Goal: Register for event/course

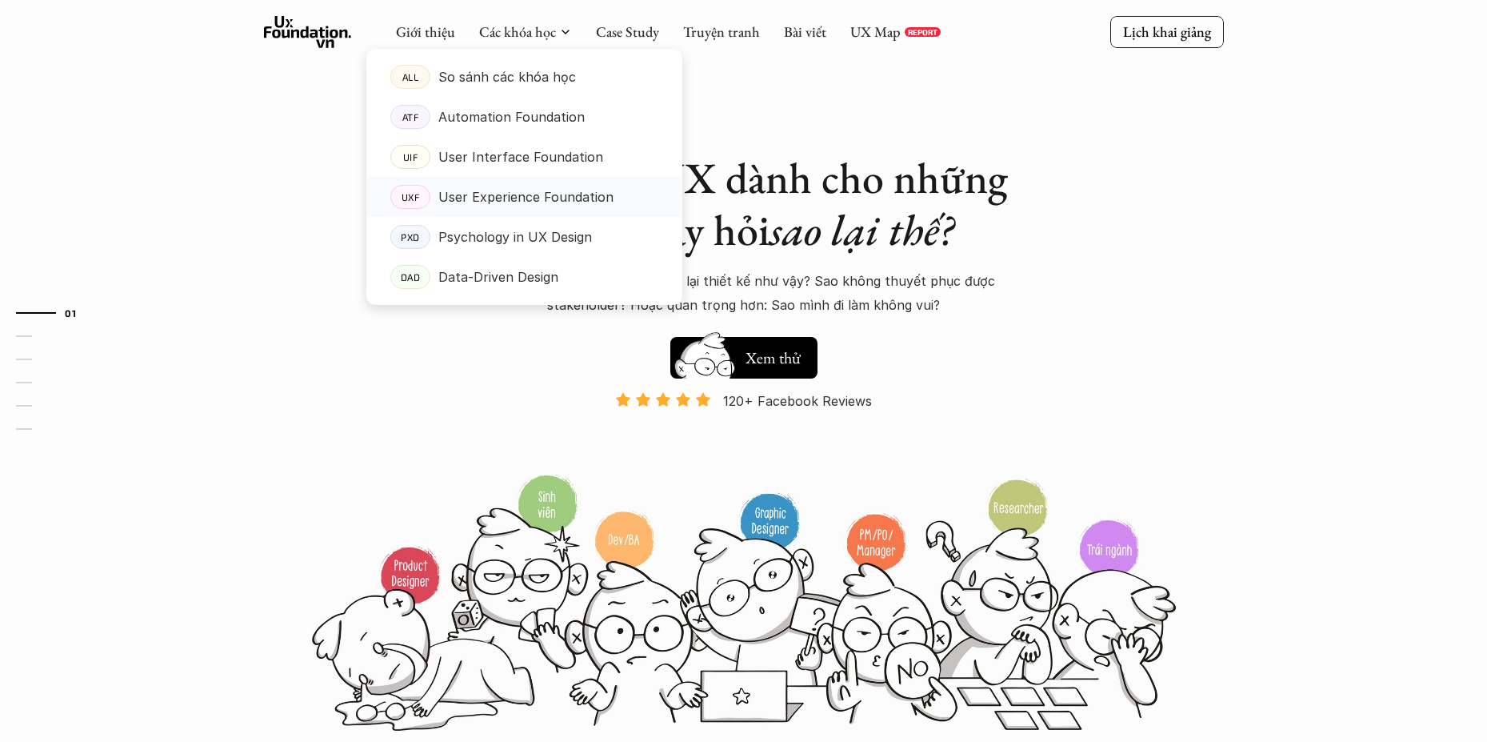
click at [501, 191] on p "User Experience Foundation" at bounding box center [525, 197] width 175 height 24
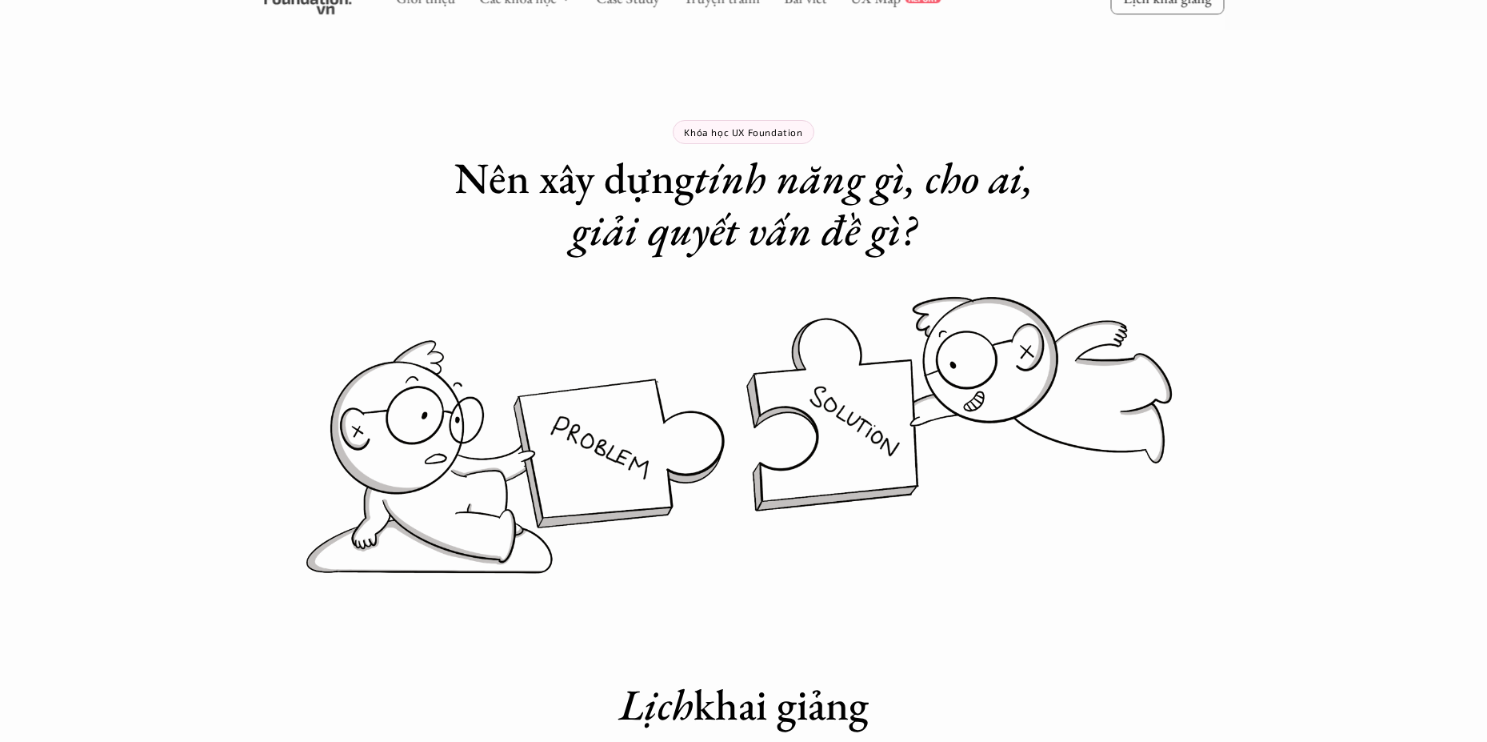
scroll to position [666, 0]
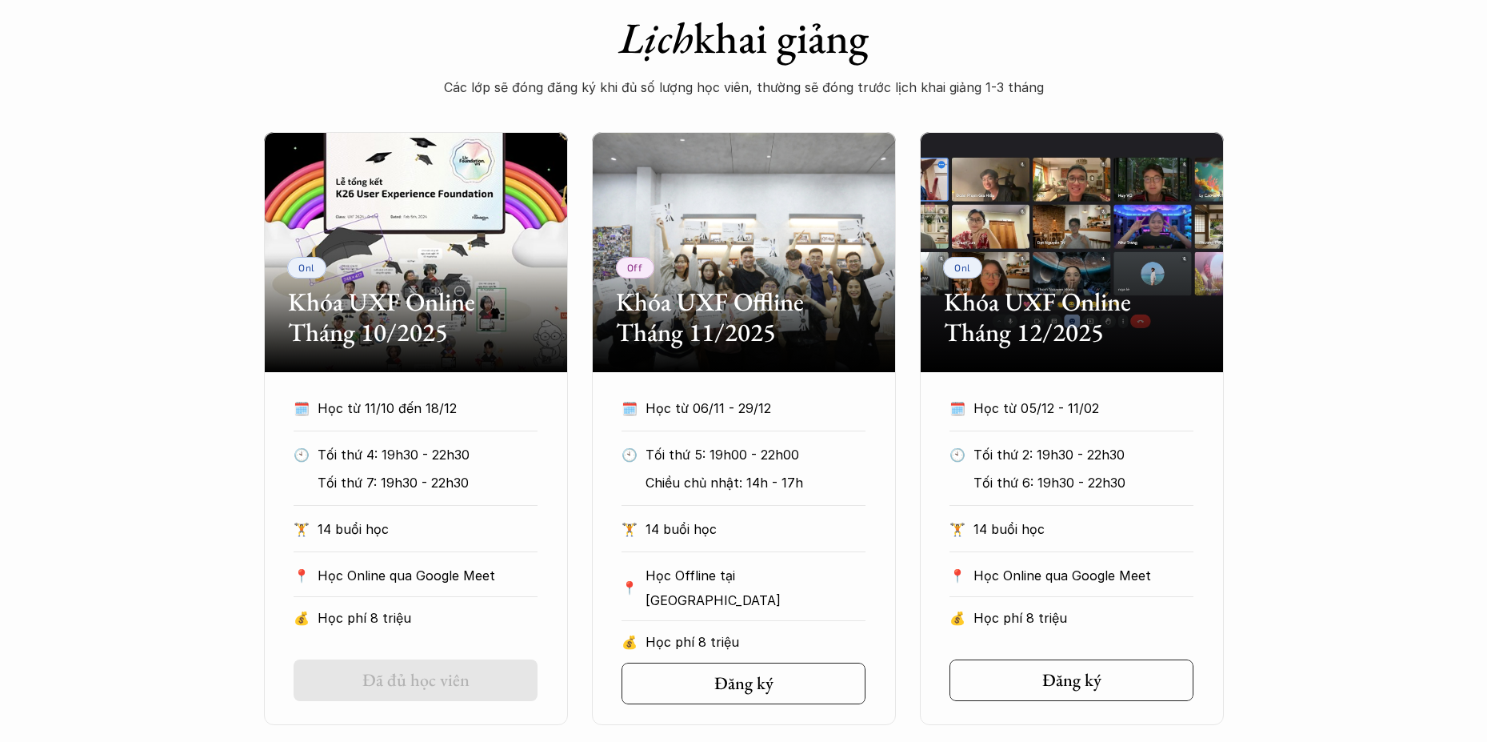
click at [413, 302] on h2 "Khóa UXF Online Tháng 10/2025" at bounding box center [416, 317] width 256 height 62
click at [345, 303] on h2 "Khóa UXF Online Tháng 10/2025" at bounding box center [416, 317] width 256 height 62
click at [302, 262] on p "Onl" at bounding box center [306, 267] width 17 height 11
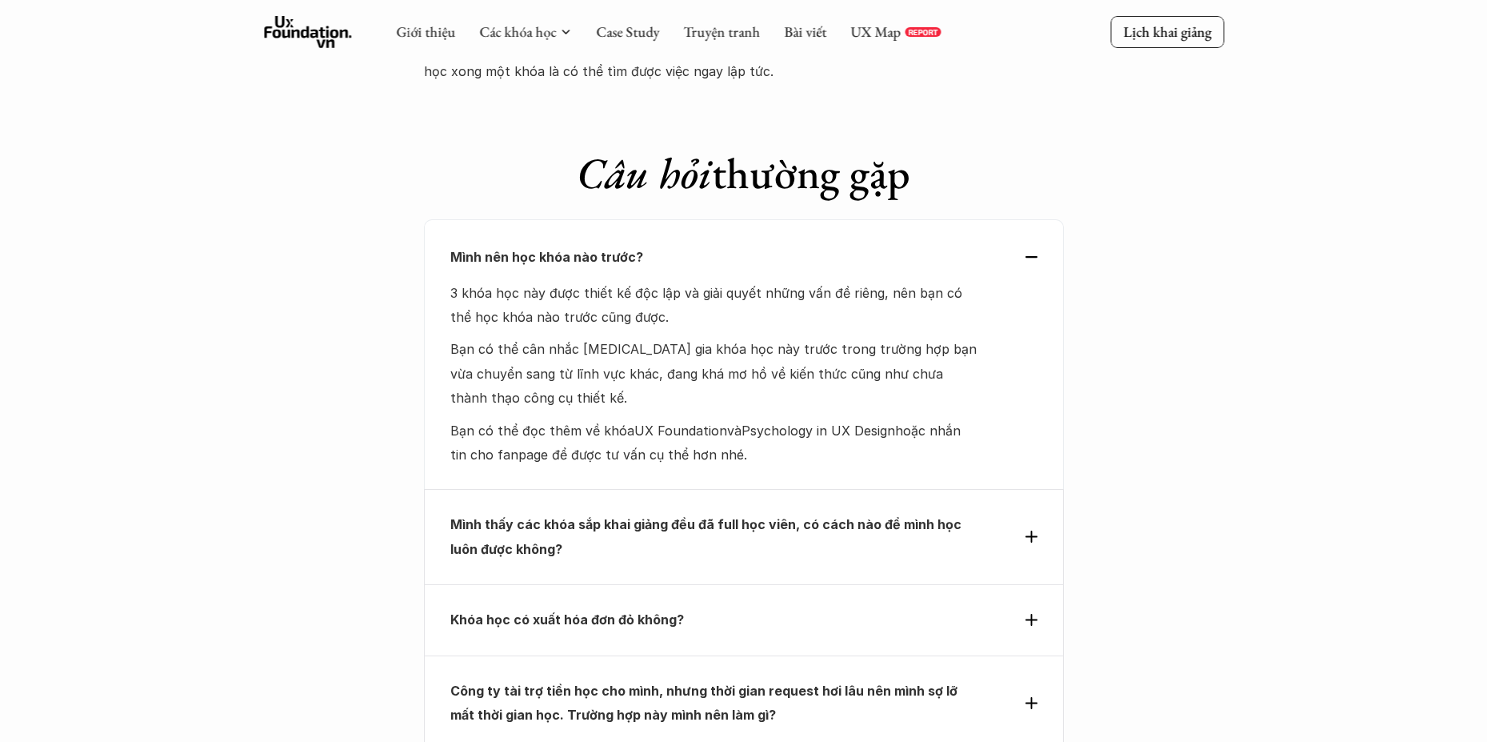
scroll to position [7461, 0]
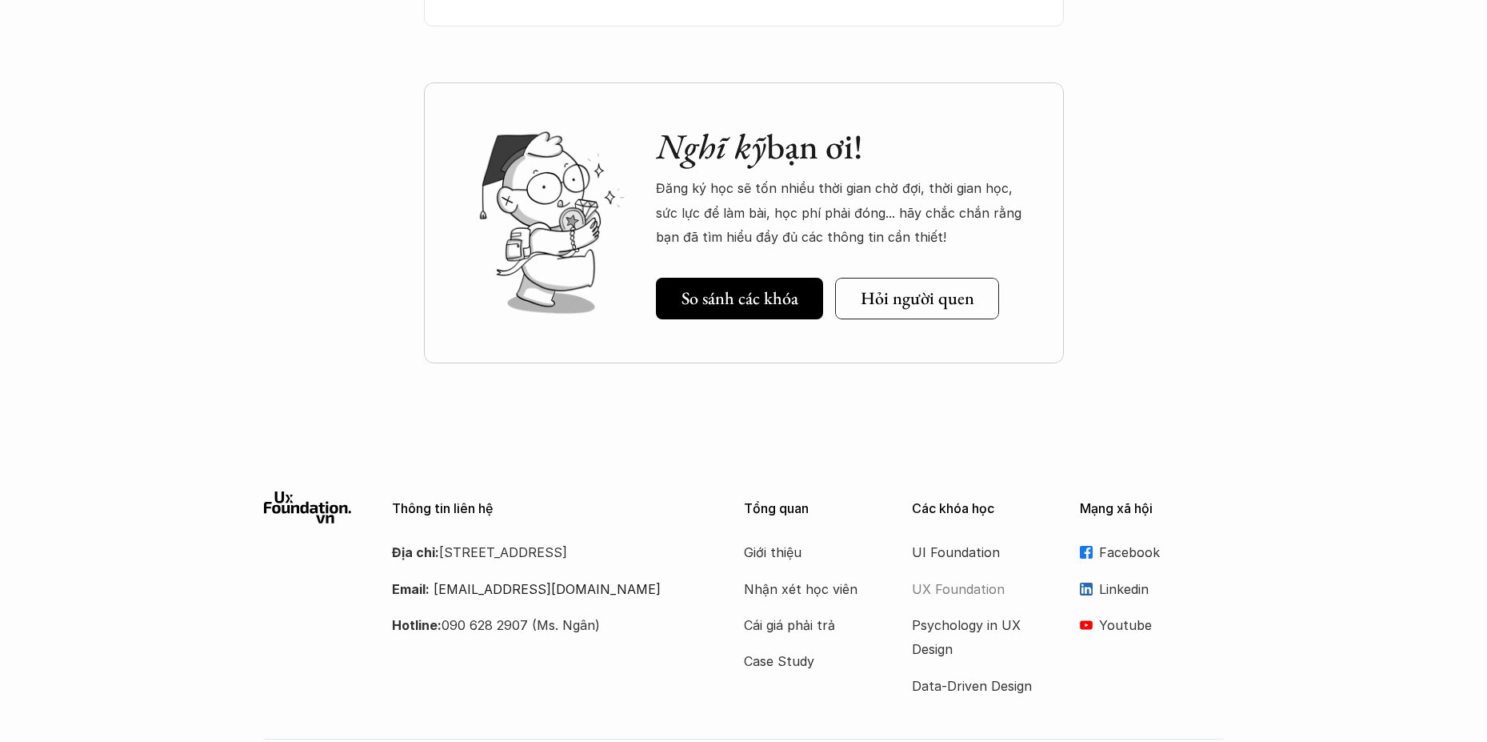
click at [976, 577] on p "UX Foundation" at bounding box center [976, 589] width 128 height 24
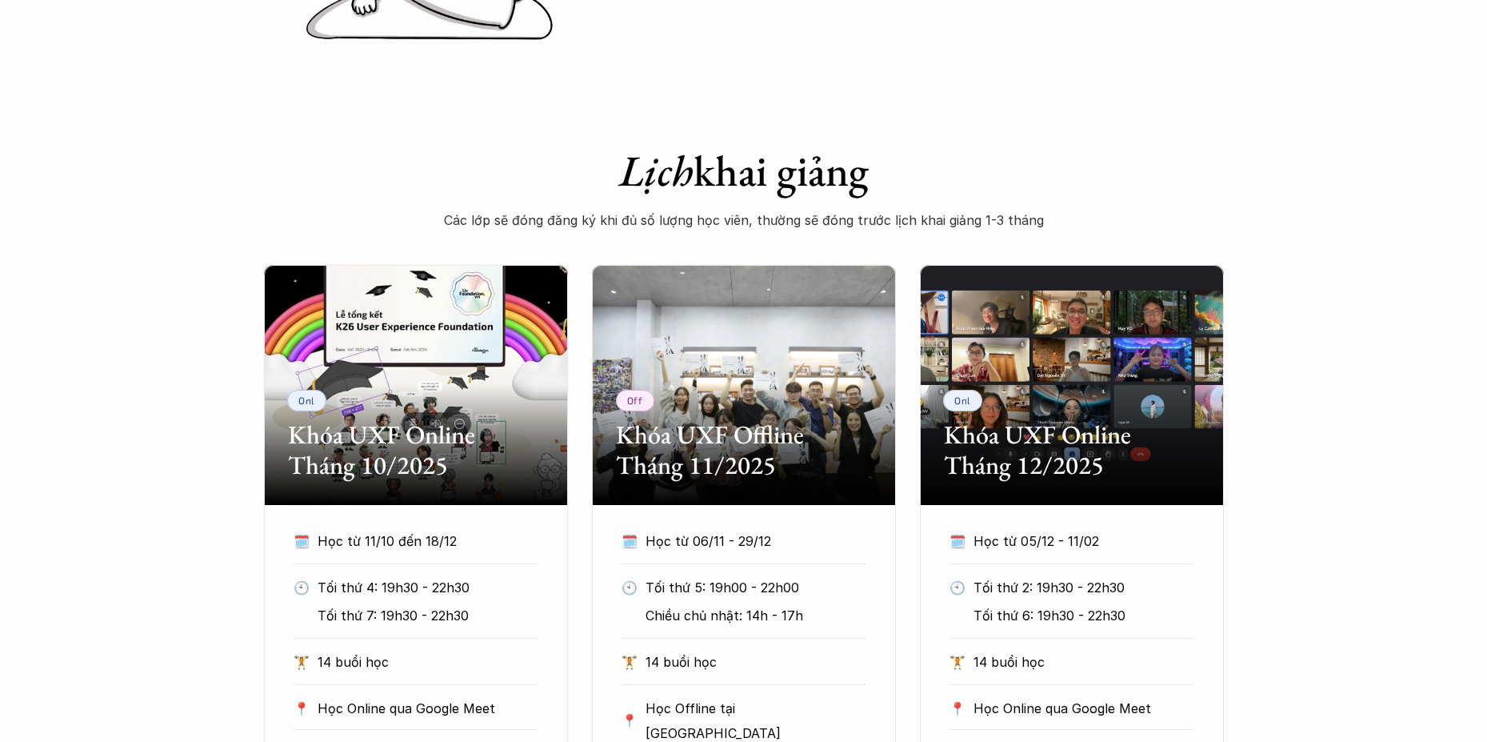
scroll to position [0, 0]
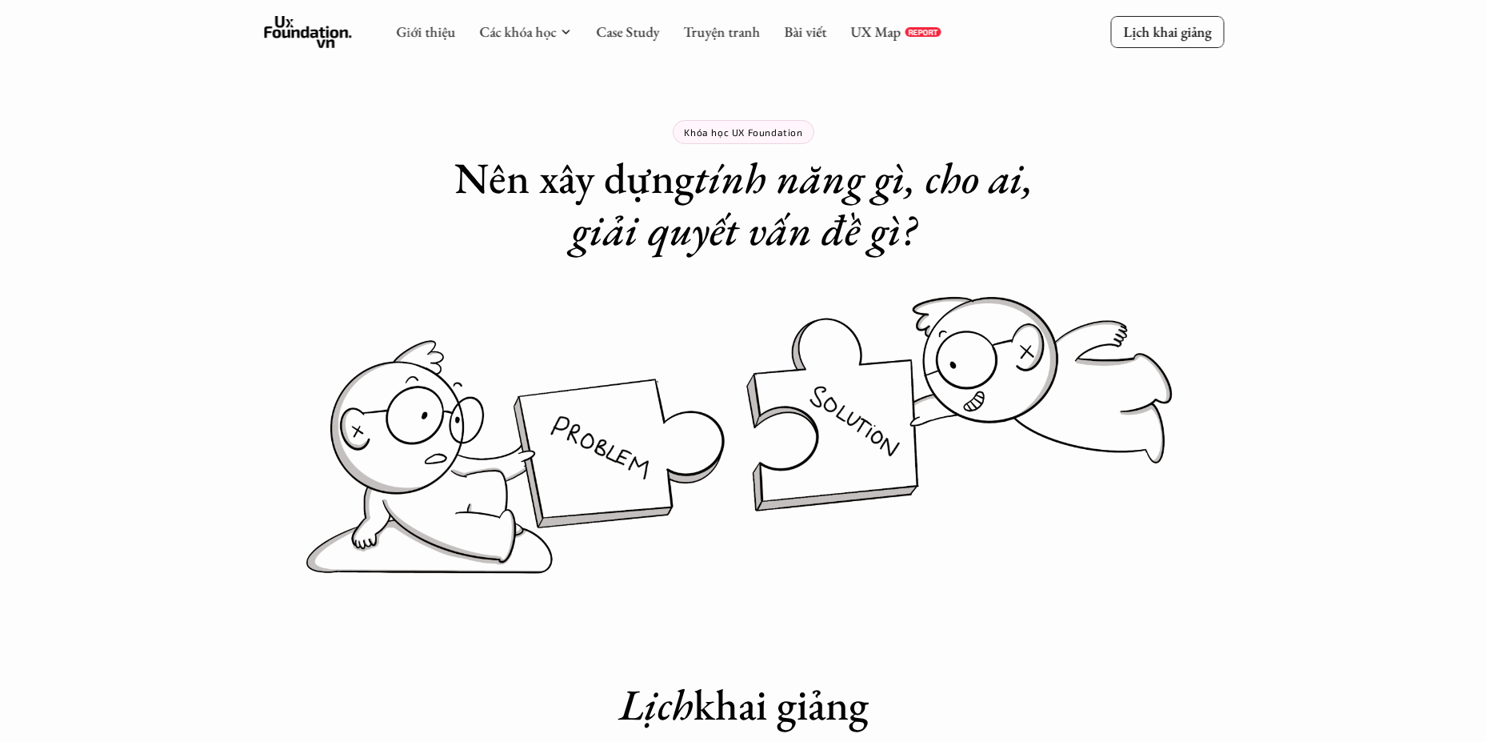
click at [750, 130] on p "Khóa học UX Foundation" at bounding box center [743, 131] width 118 height 11
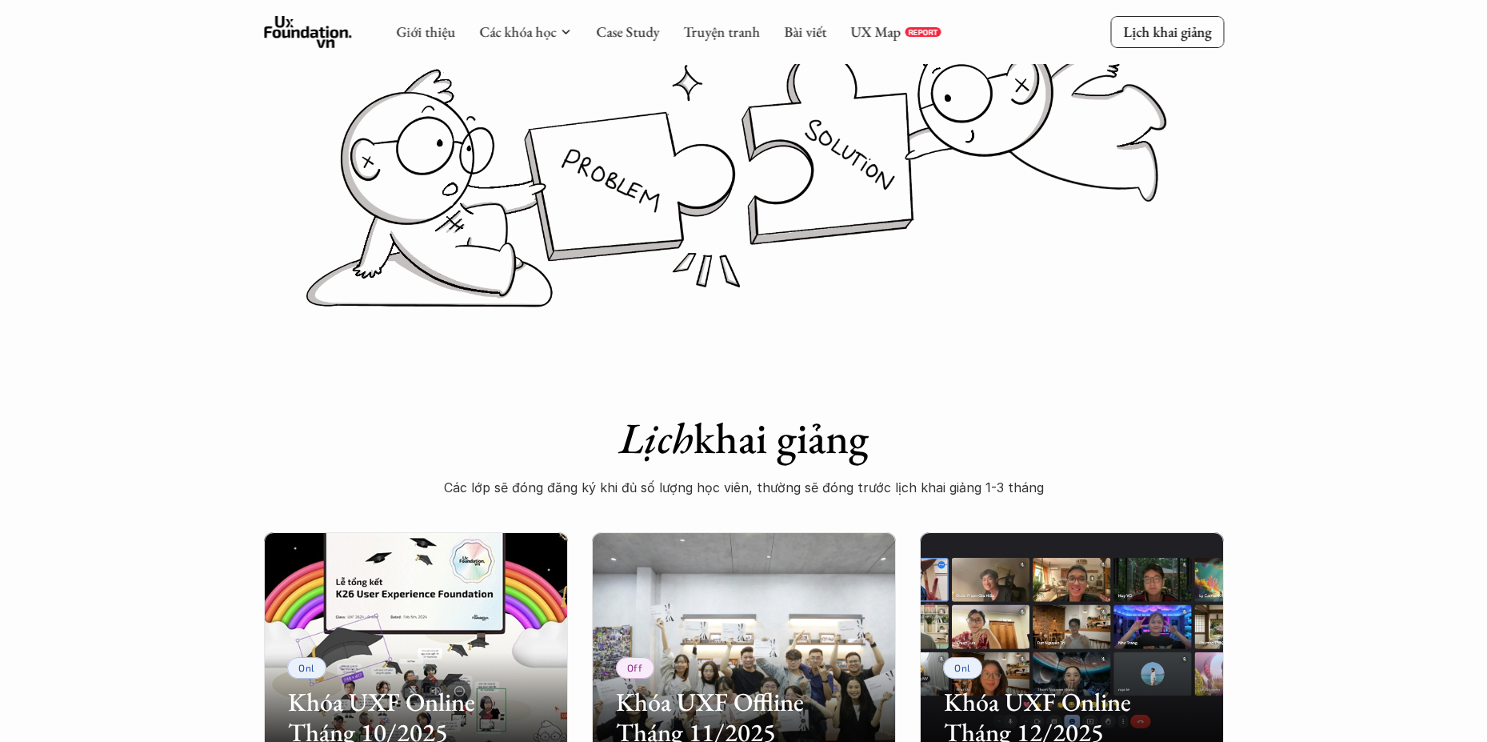
scroll to position [666, 0]
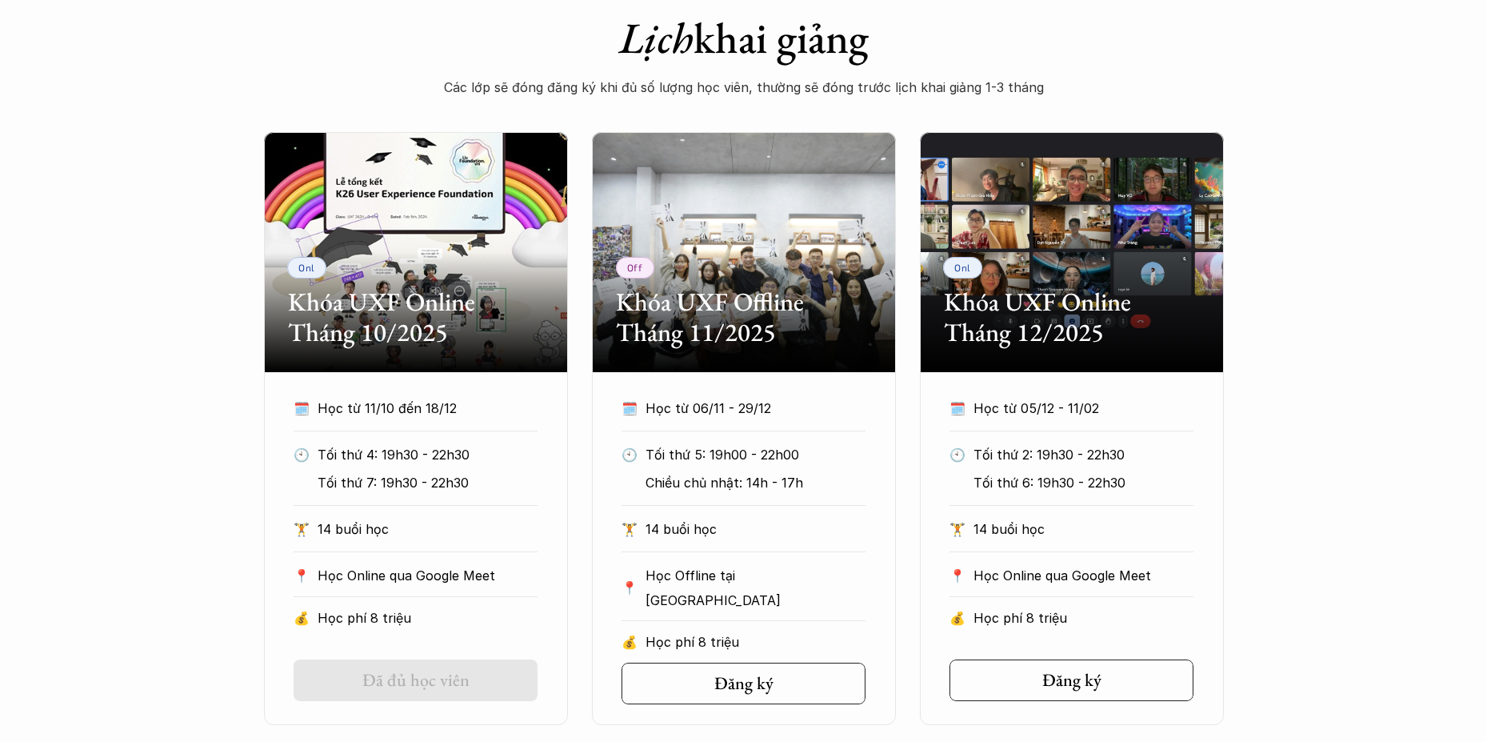
click at [362, 529] on p "14 buổi học" at bounding box center [428, 529] width 220 height 24
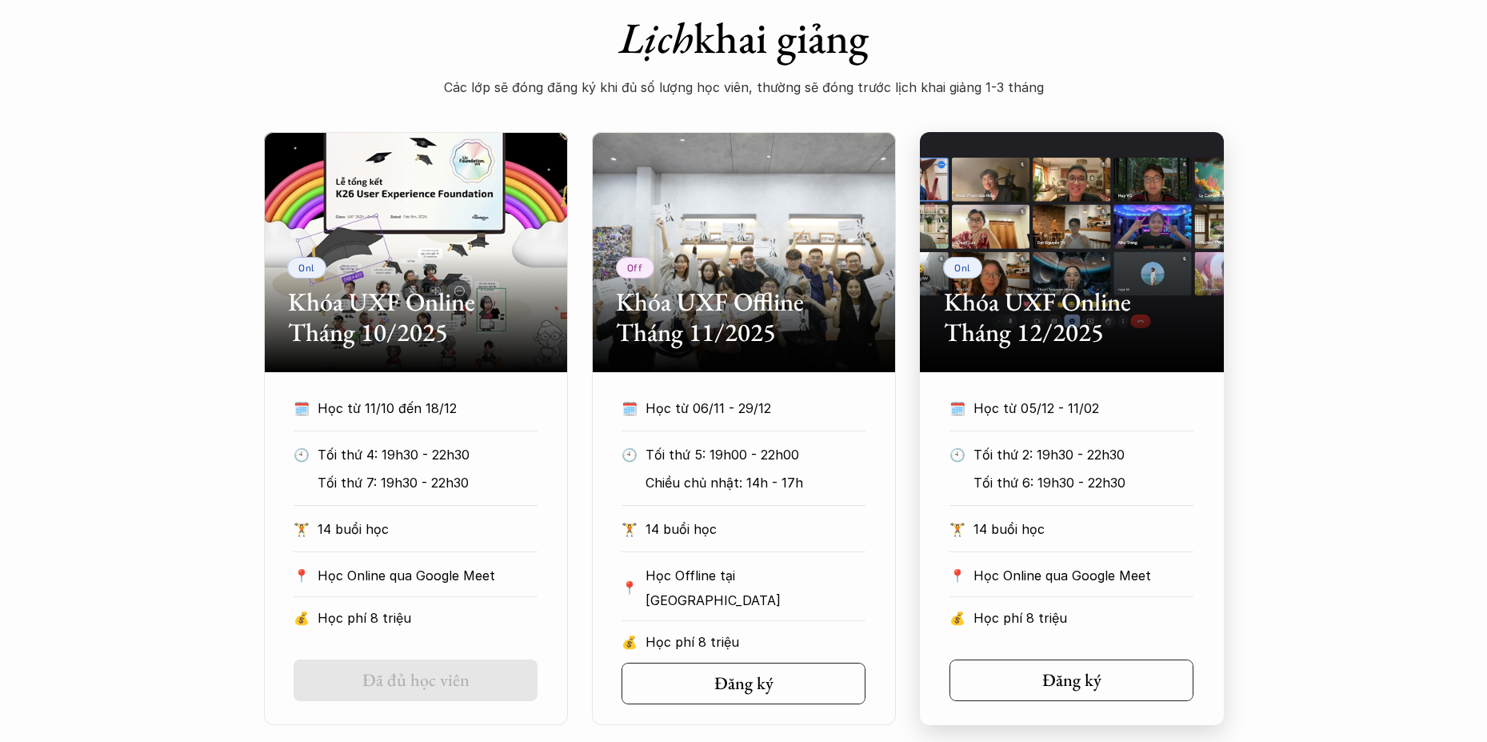
click at [1009, 532] on p "14 buổi học" at bounding box center [1084, 529] width 220 height 24
click at [1023, 306] on h2 "Khóa UXF Online Tháng 12/2025" at bounding box center [1072, 317] width 256 height 62
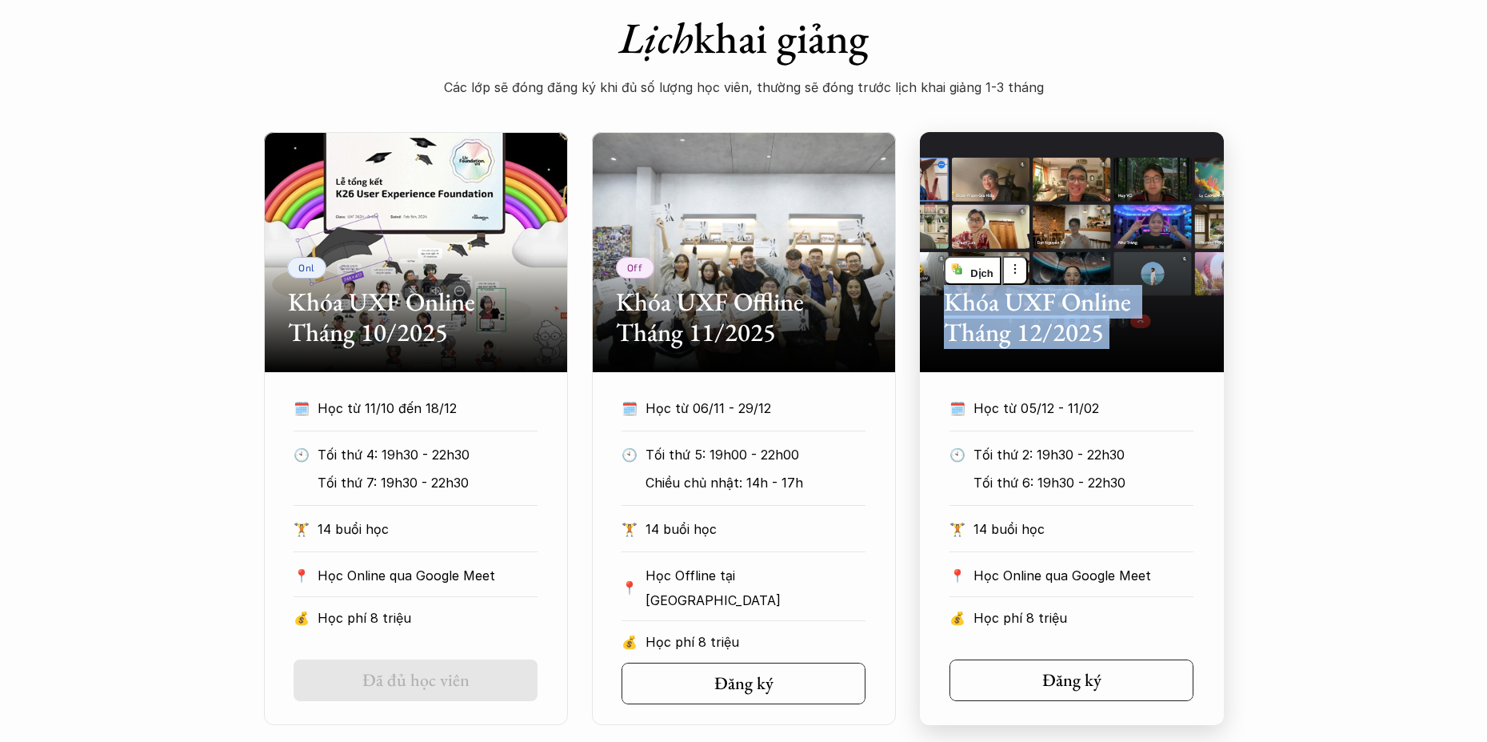
click at [1162, 283] on div "Onl Khóa UXF Online Tháng 12/2025" at bounding box center [1072, 252] width 304 height 240
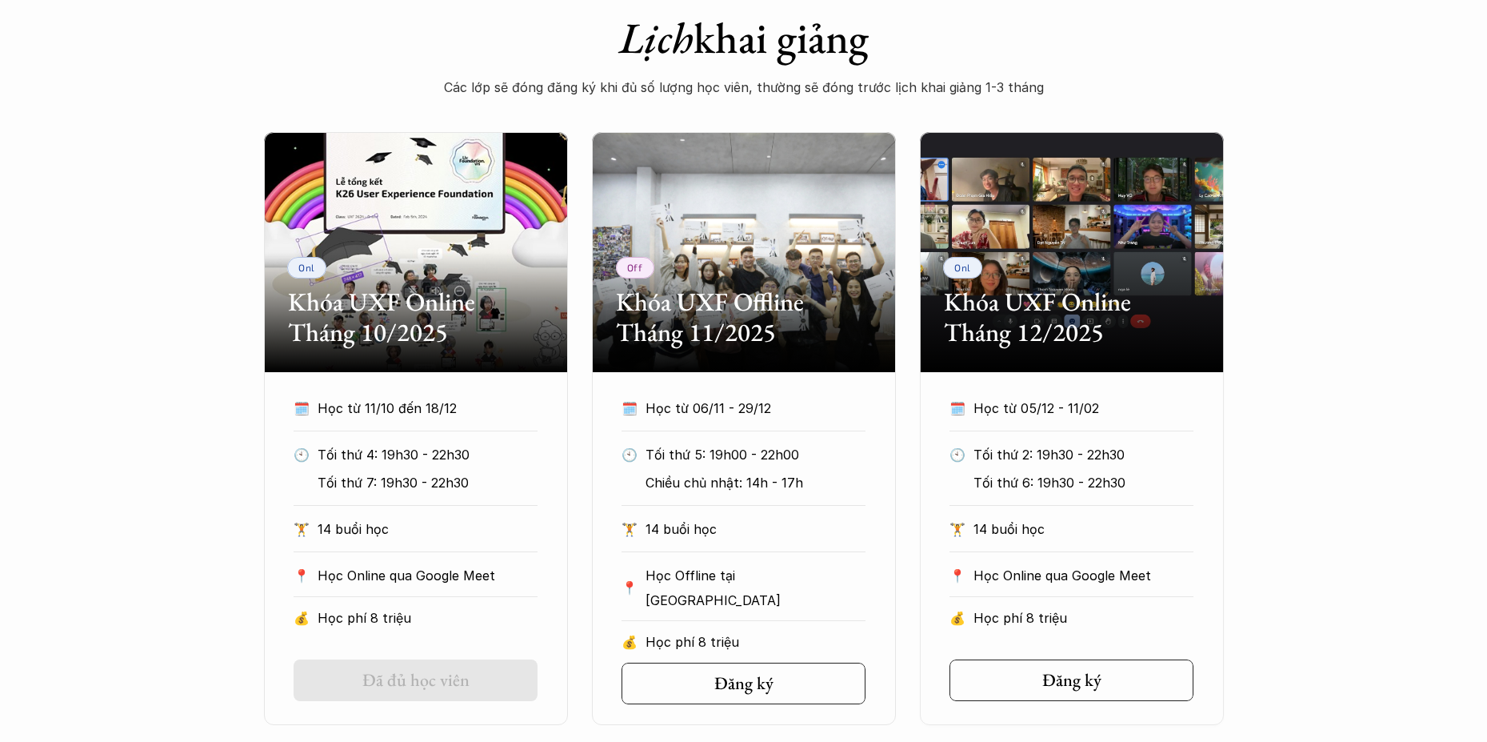
click at [1314, 293] on div "Onl Khóa UXF Online Tháng 10/2025 🗓️ Học từ 11/10 đến 18/12 🕙 Tối thứ 4: 19h30 …" at bounding box center [743, 428] width 1487 height 593
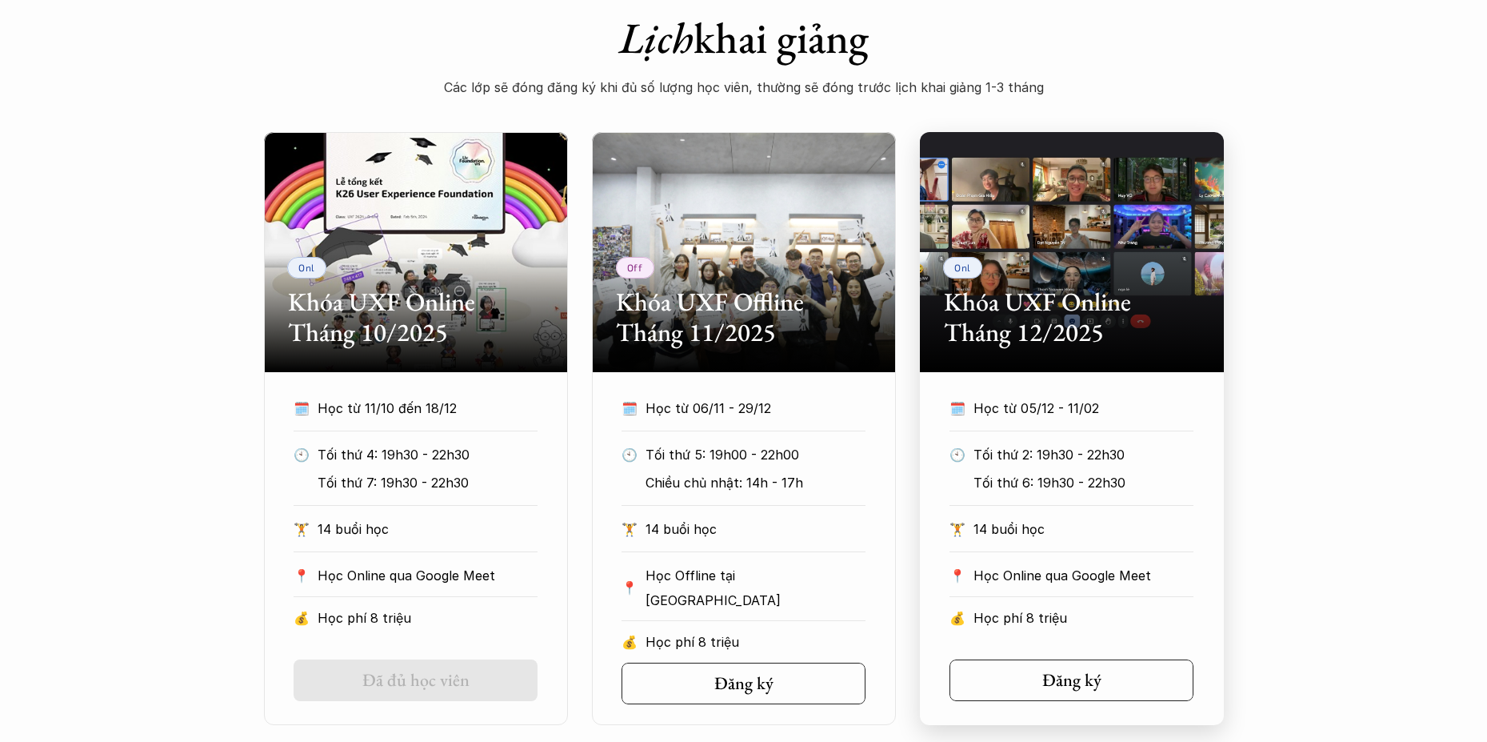
click at [1031, 572] on p "Học Online qua Google Meet" at bounding box center [1084, 575] width 220 height 24
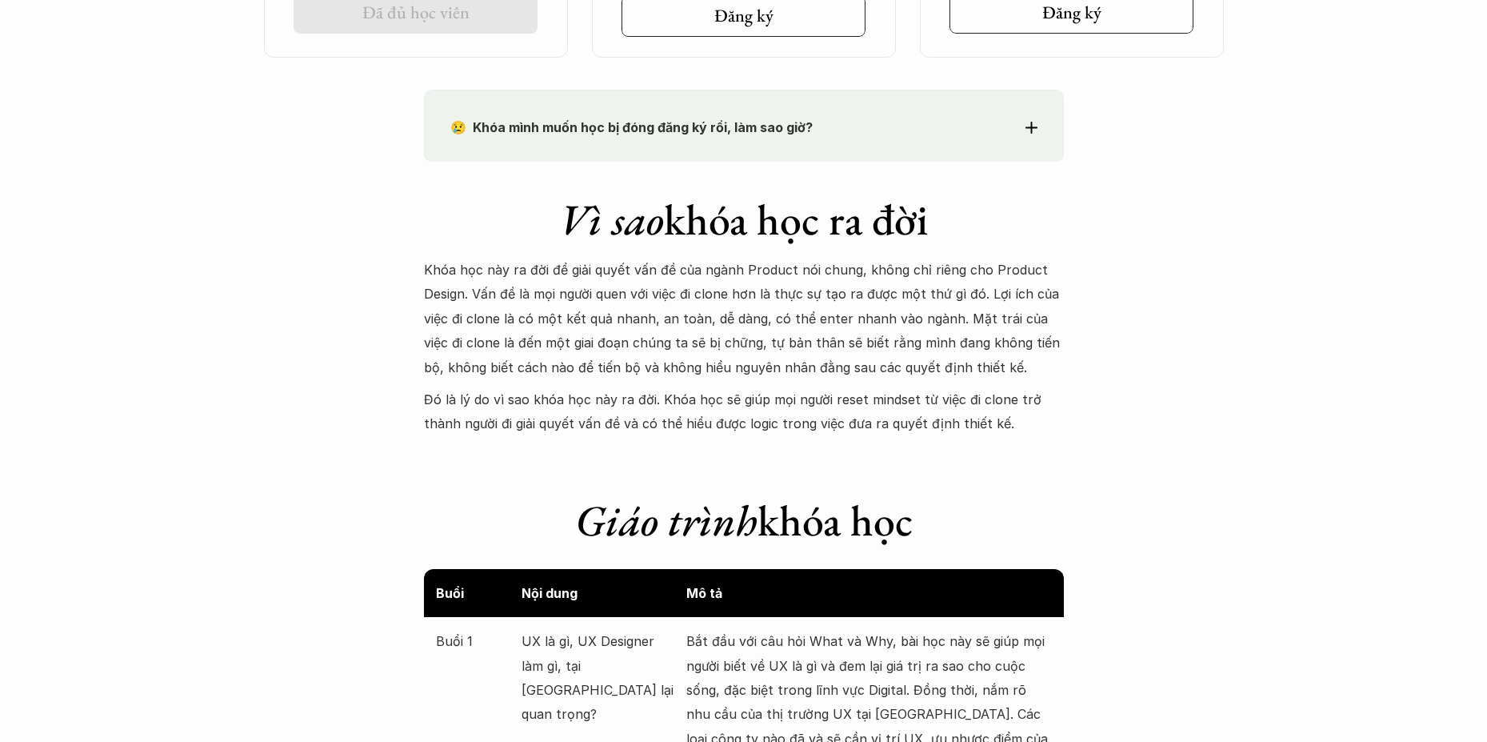
scroll to position [1066, 0]
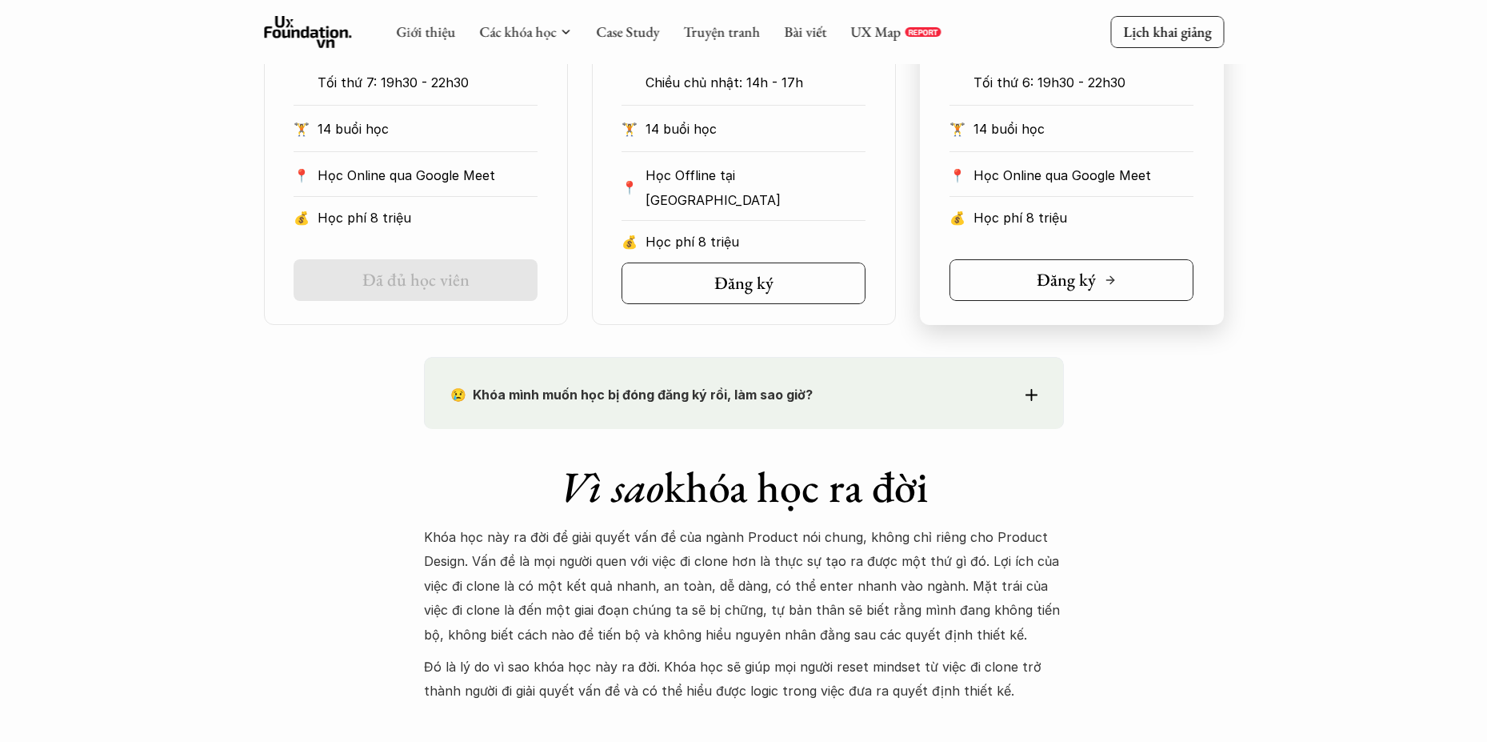
click at [1156, 282] on link "Đăng ký" at bounding box center [1072, 280] width 244 height 42
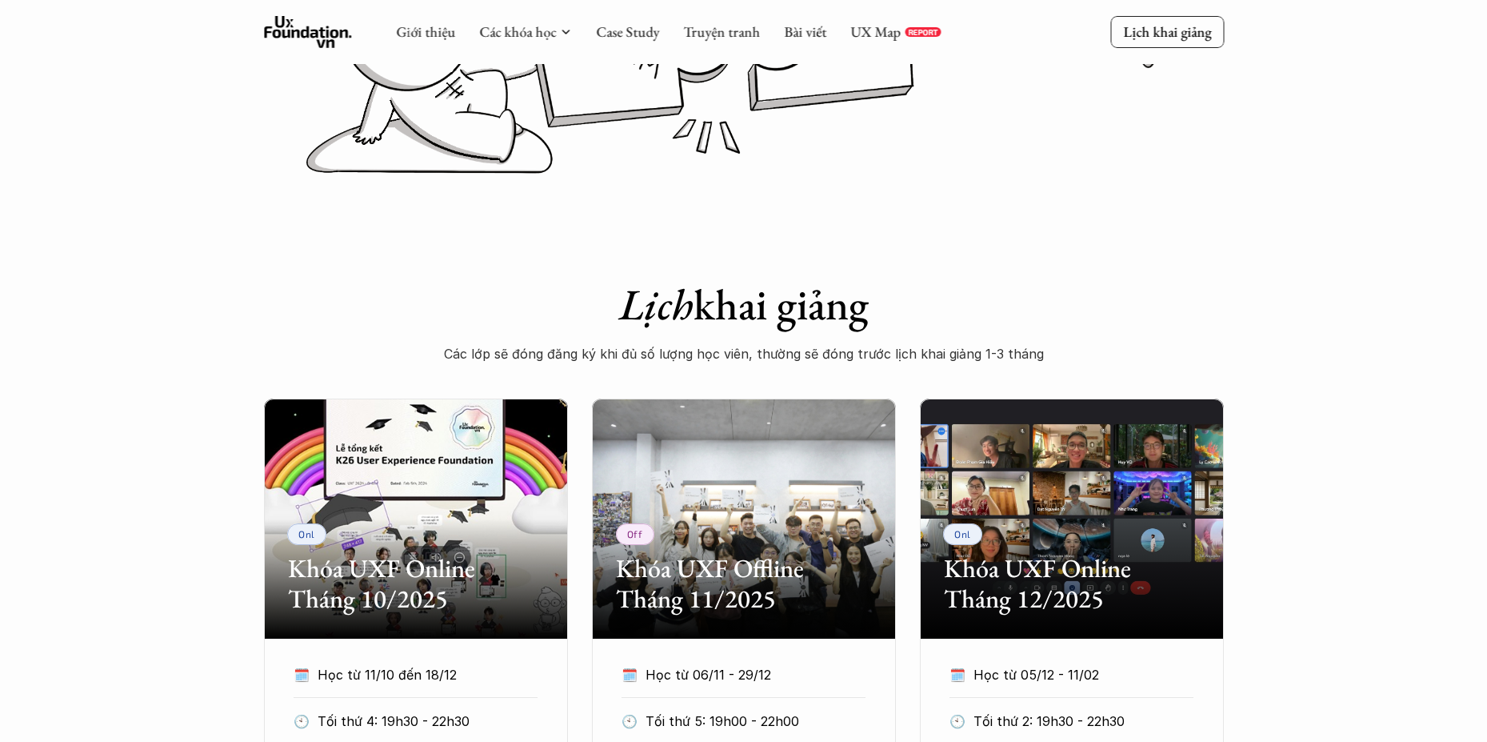
scroll to position [0, 0]
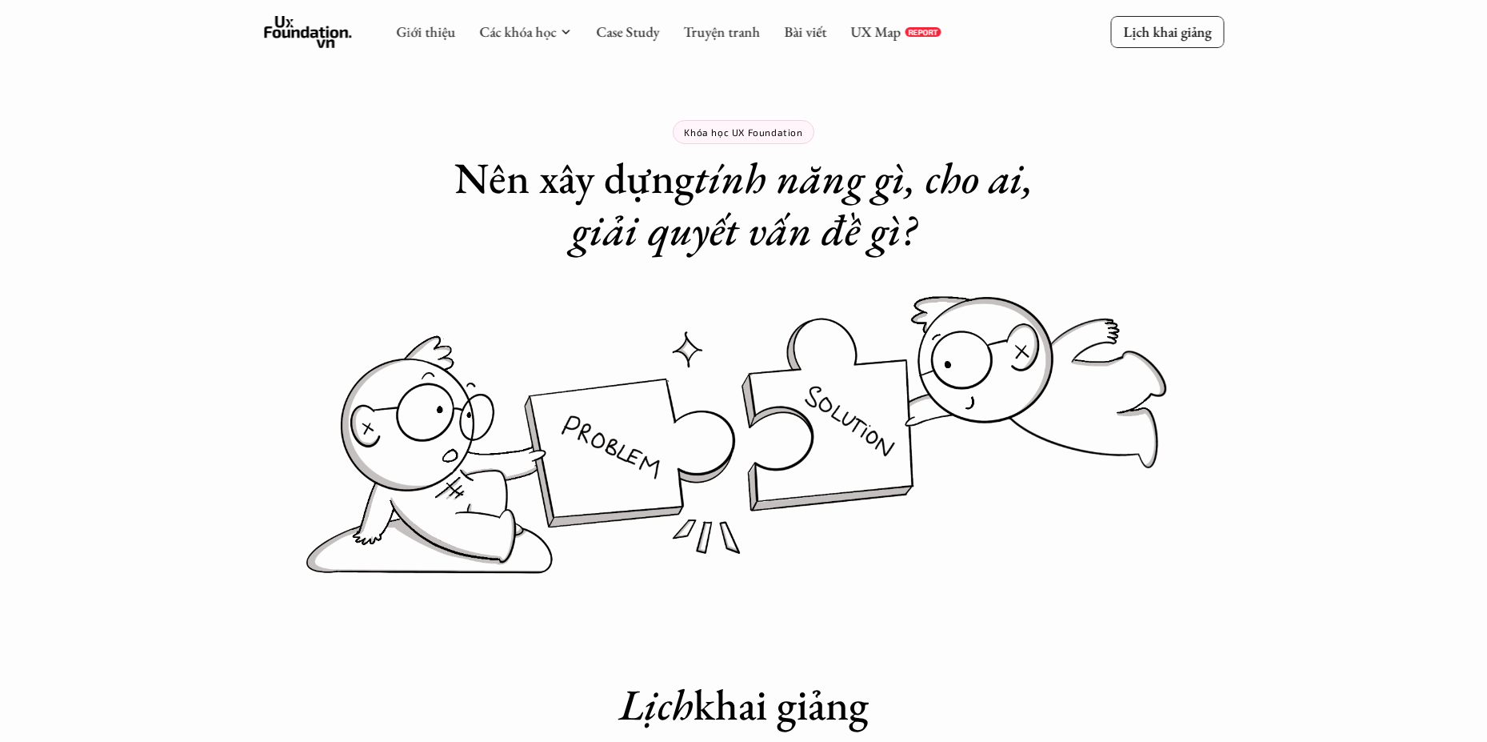
click at [302, 30] on use at bounding box center [308, 32] width 88 height 32
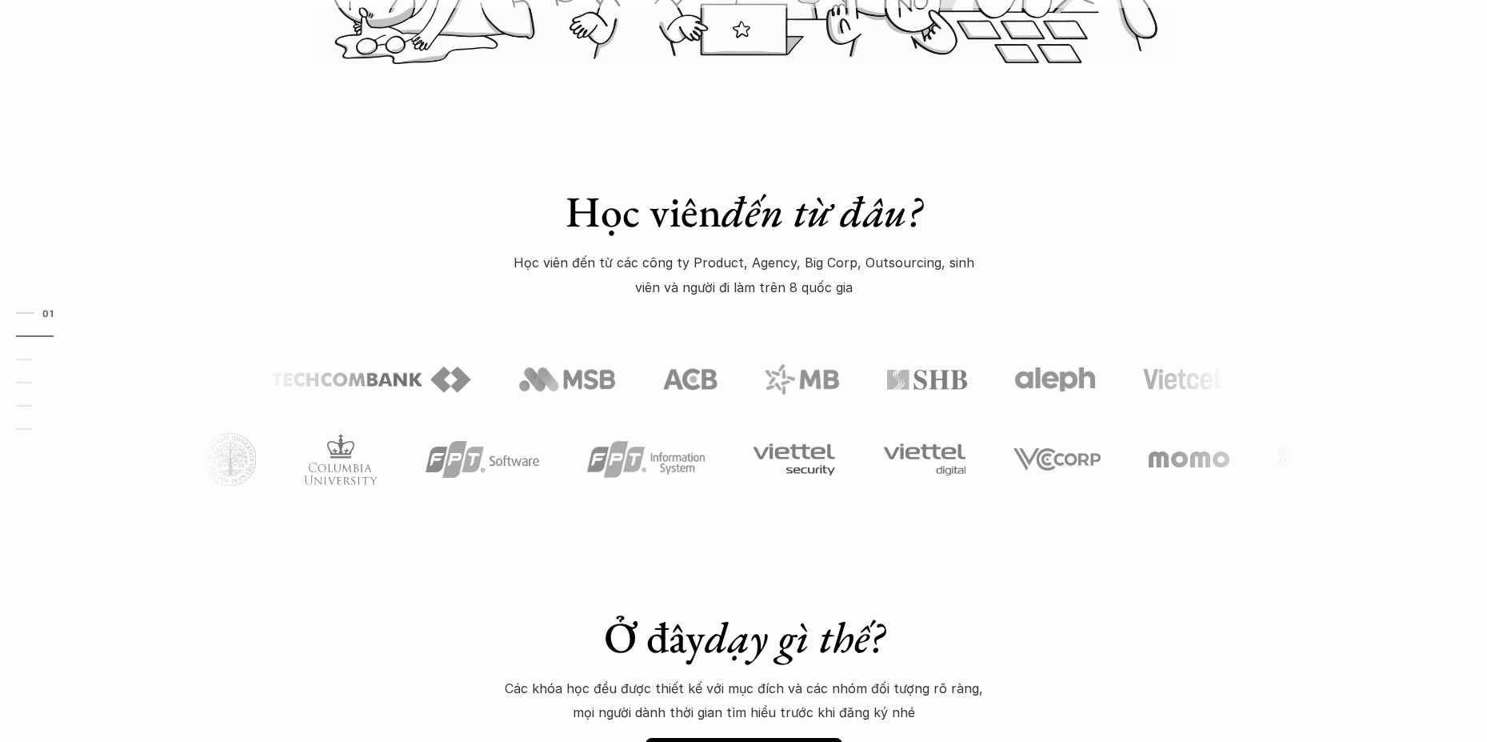
scroll to position [134, 0]
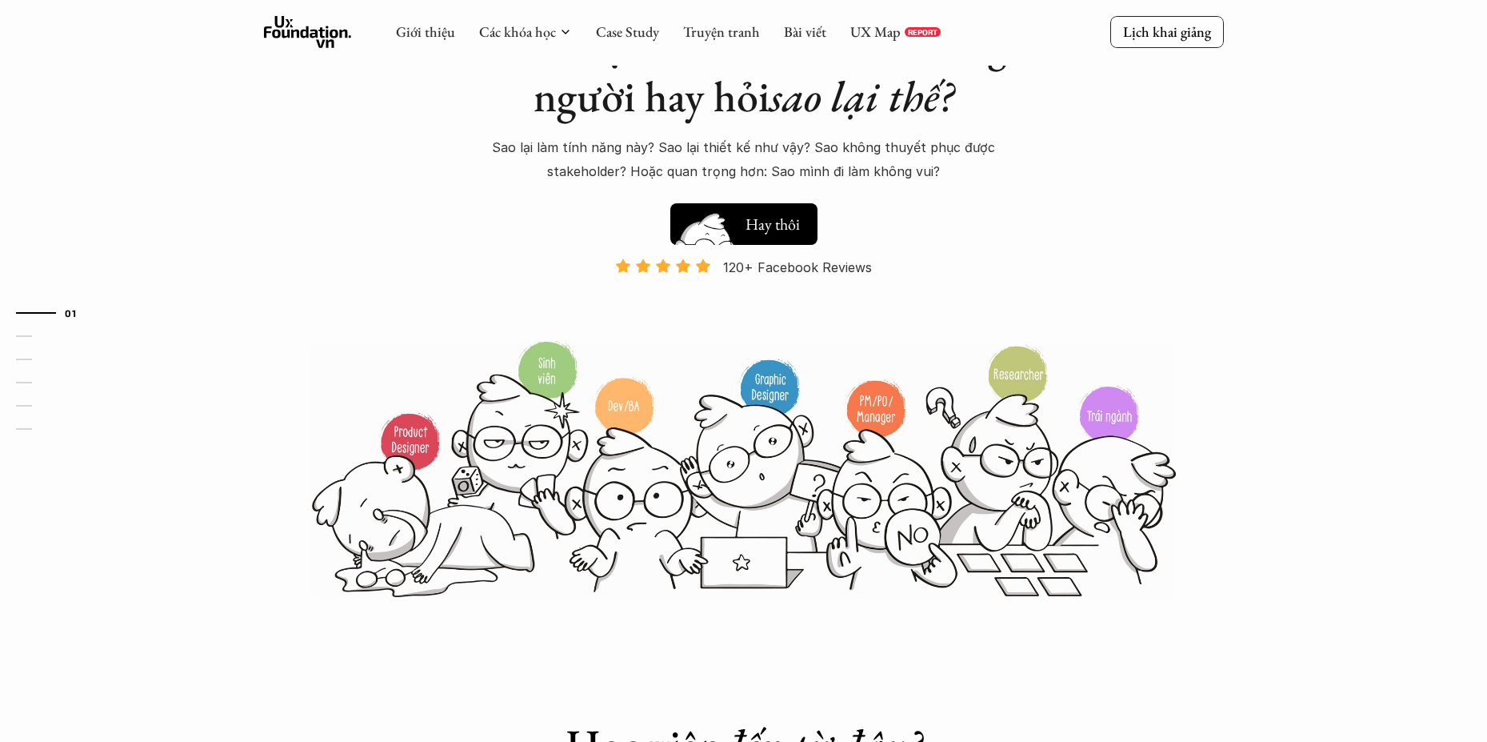
click at [751, 219] on h5 "Xem thử" at bounding box center [773, 221] width 55 height 22
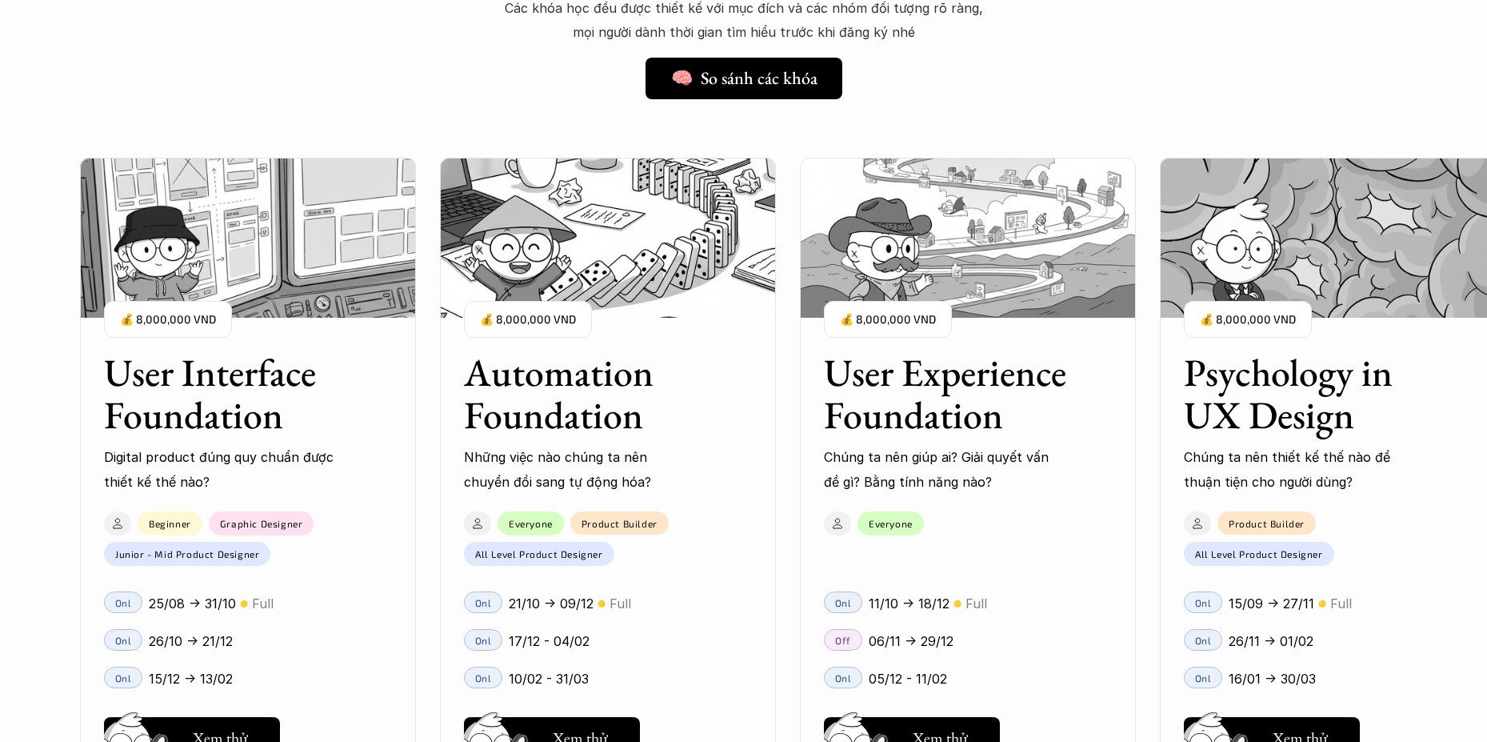
scroll to position [1880, 0]
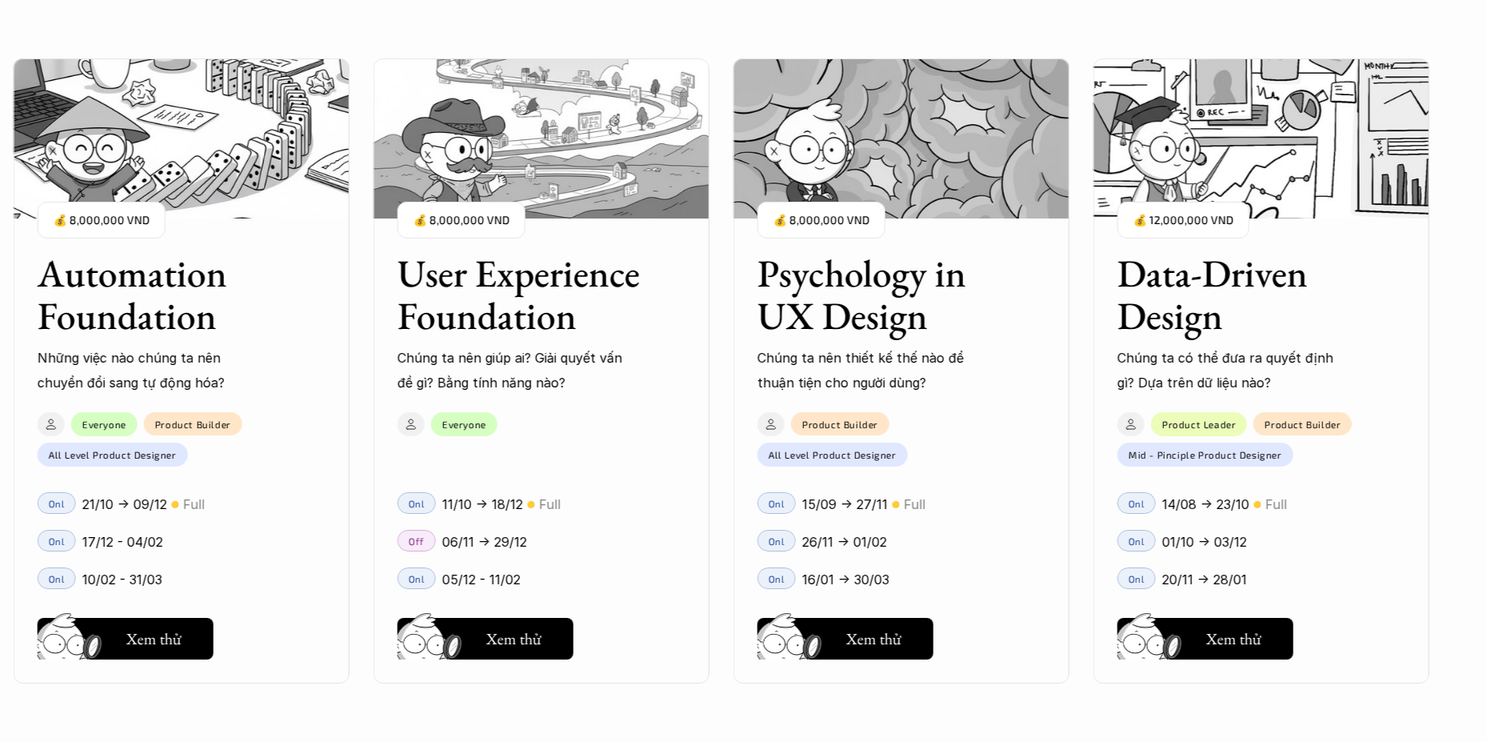
click at [486, 280] on h3 "User Experience Foundation" at bounding box center [522, 294] width 248 height 85
click at [466, 635] on img at bounding box center [433, 661] width 86 height 73
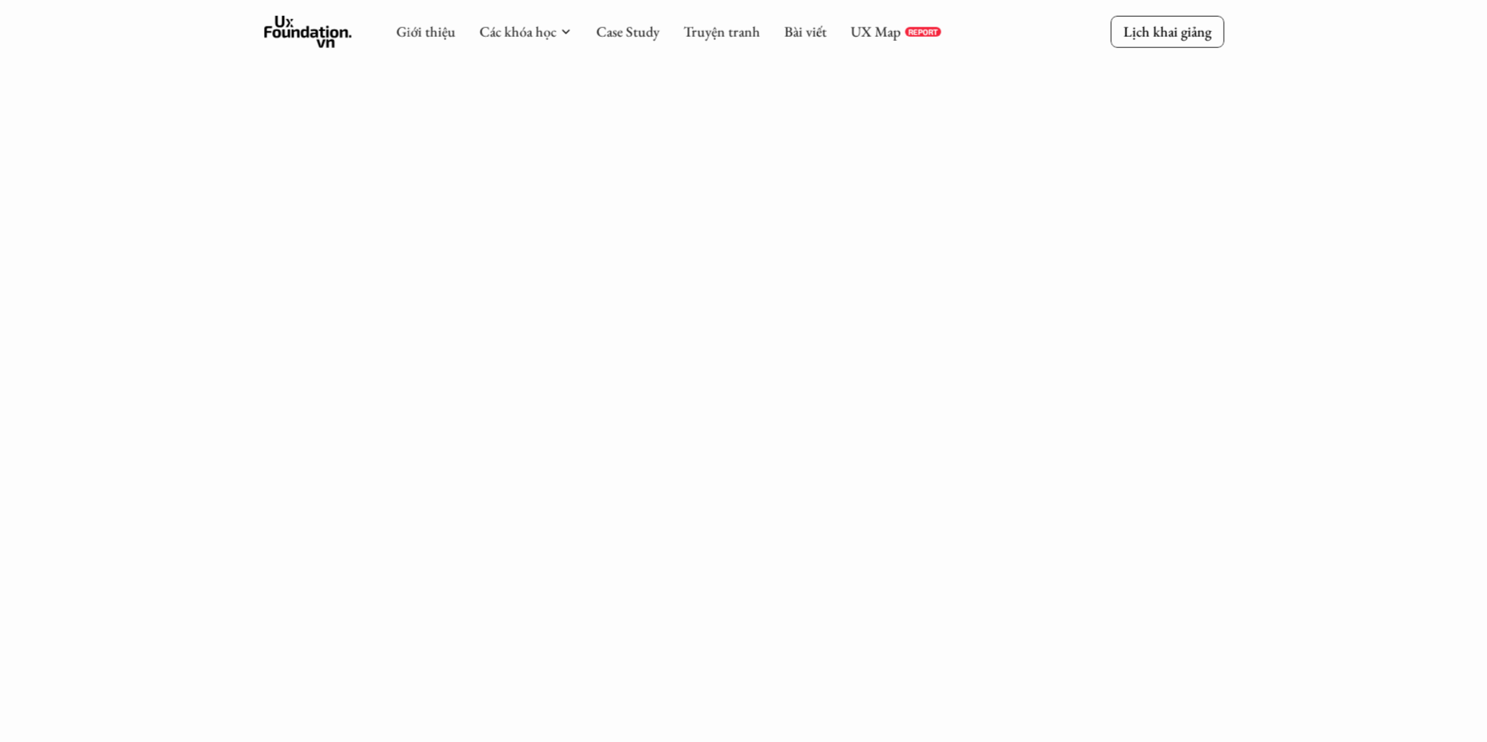
scroll to position [2597, 0]
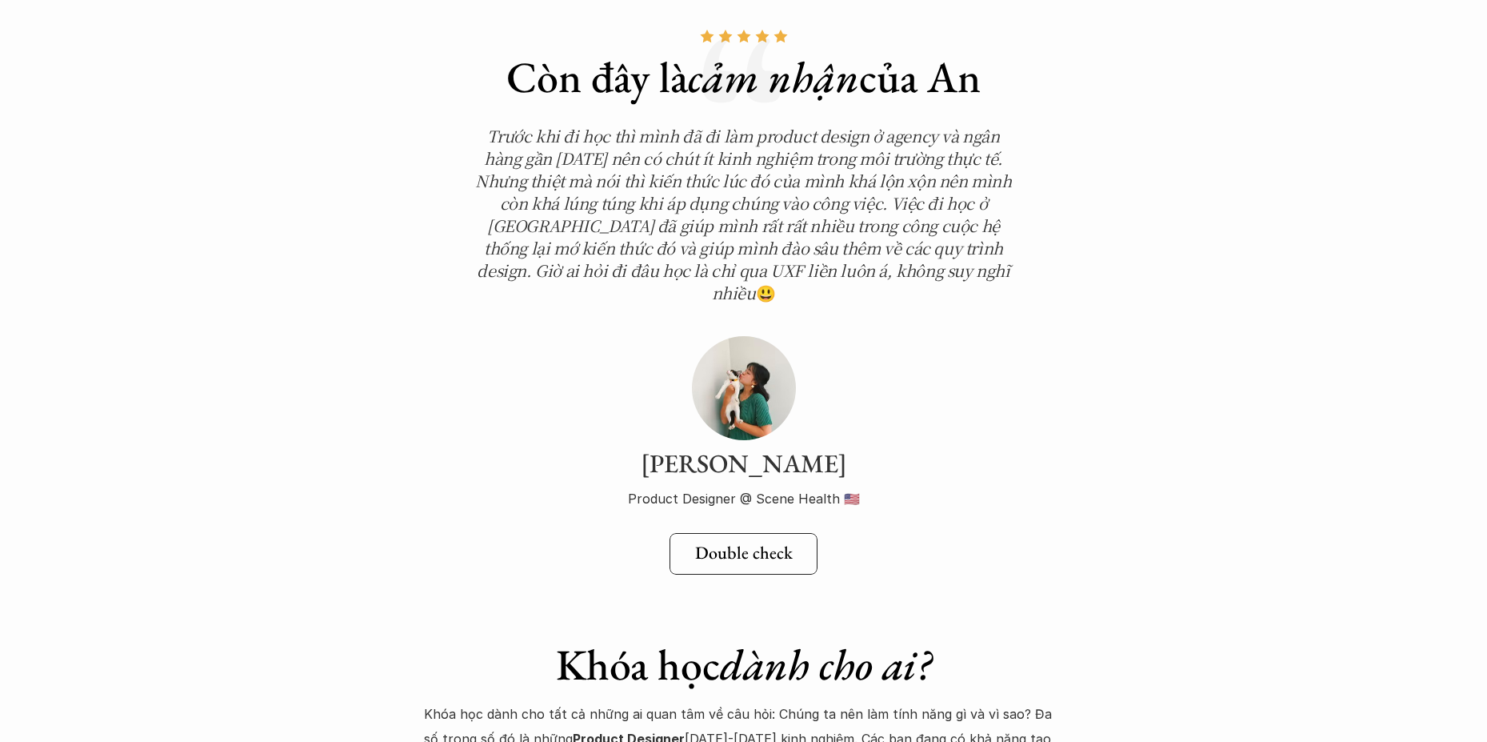
scroll to position [5600, 0]
